Goal: Task Accomplishment & Management: Use online tool/utility

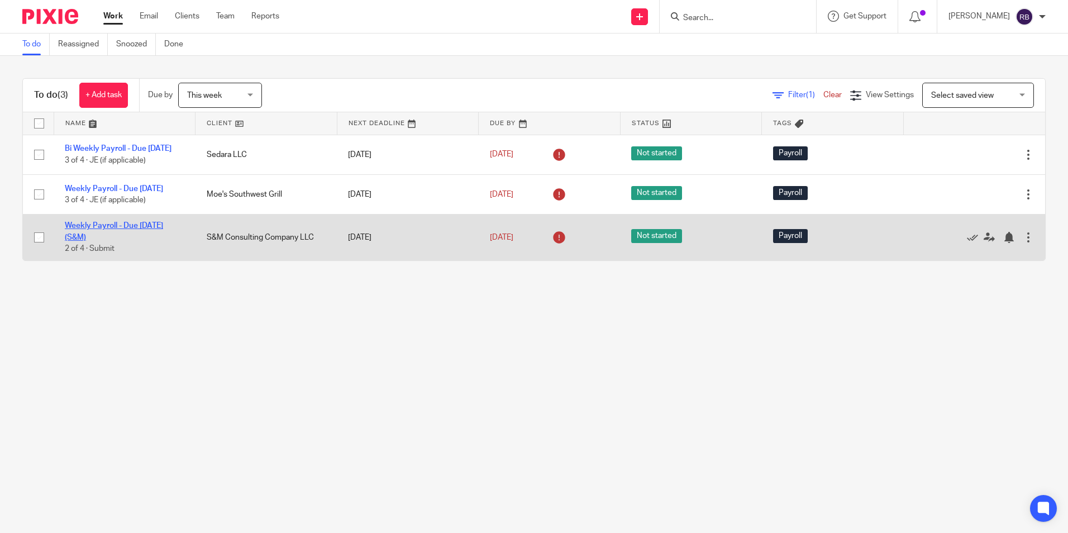
click at [108, 240] on link "Weekly Payroll - Due [DATE] (S&M)" at bounding box center [114, 231] width 98 height 19
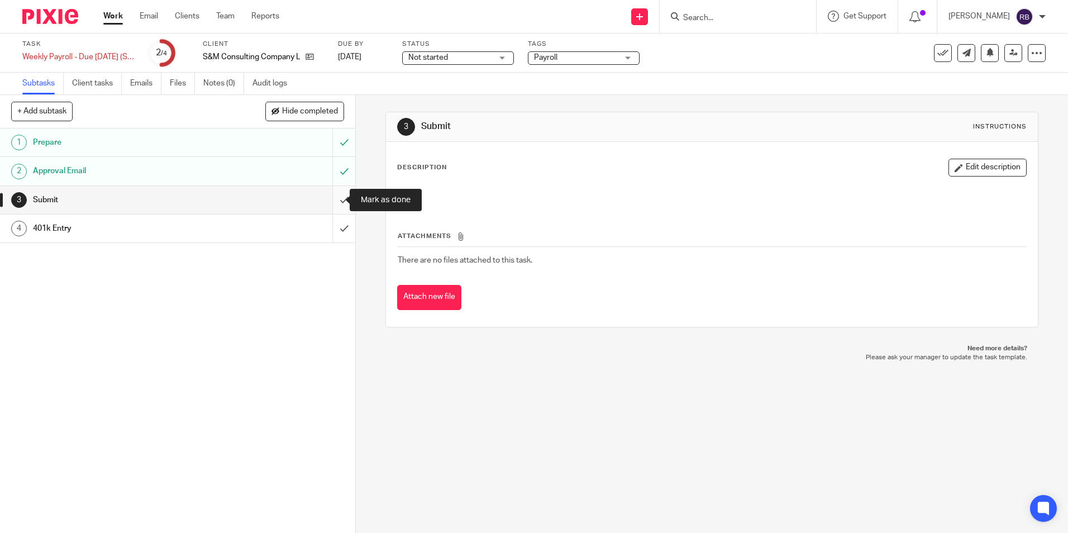
click at [327, 198] on input "submit" at bounding box center [177, 200] width 355 height 28
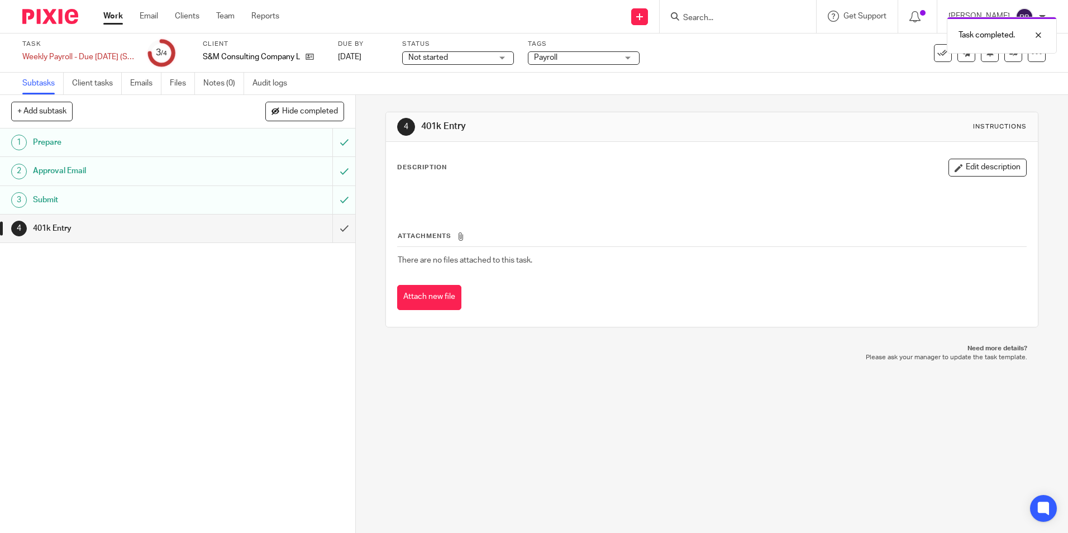
click at [108, 13] on link "Work" at bounding box center [113, 16] width 20 height 11
